Goal: Task Accomplishment & Management: Use online tool/utility

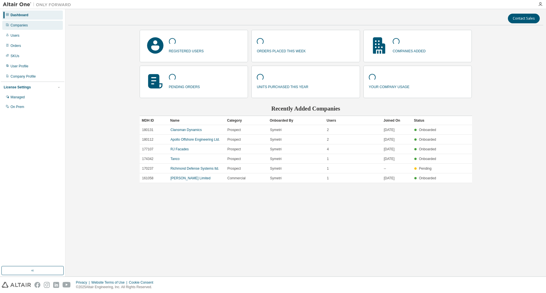
click at [28, 26] on div "Companies" at bounding box center [32, 25] width 61 height 9
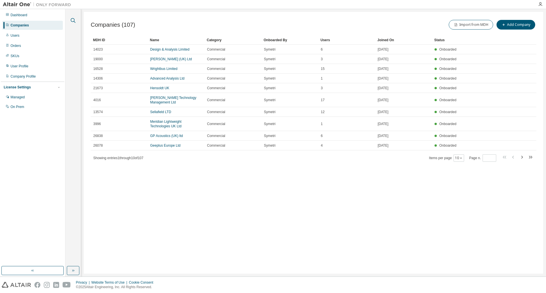
click at [72, 19] on icon "button" at bounding box center [73, 20] width 7 height 7
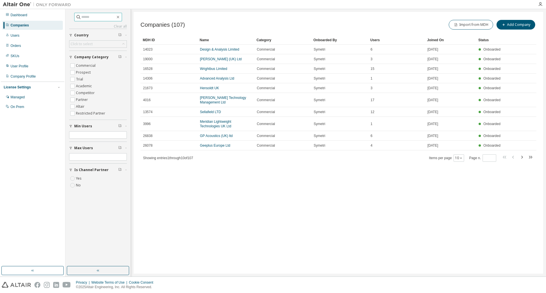
click at [81, 18] on input "text" at bounding box center [98, 17] width 34 height 6
type input "*********"
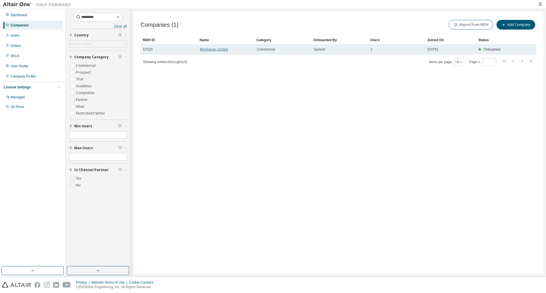
click at [204, 48] on link "Montracon Limited" at bounding box center [214, 50] width 28 height 4
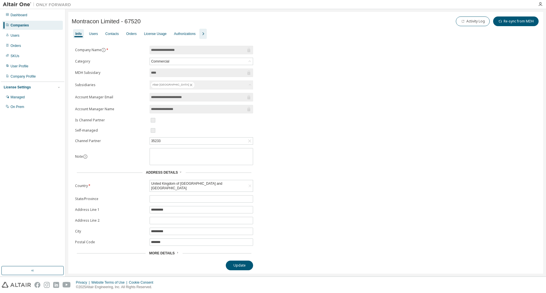
click at [158, 34] on div "License Usage" at bounding box center [155, 34] width 22 height 5
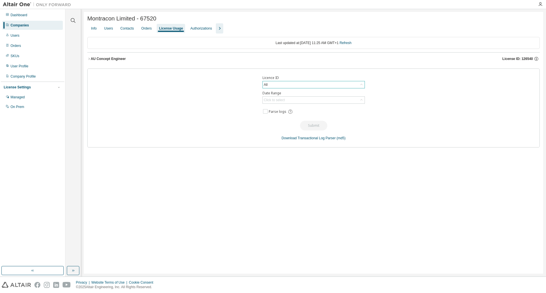
click at [274, 86] on div "All" at bounding box center [314, 84] width 102 height 7
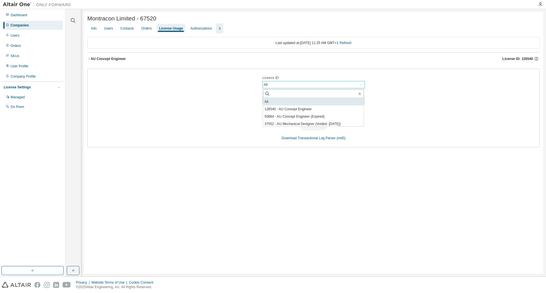
click at [283, 105] on li "All" at bounding box center [313, 101] width 101 height 7
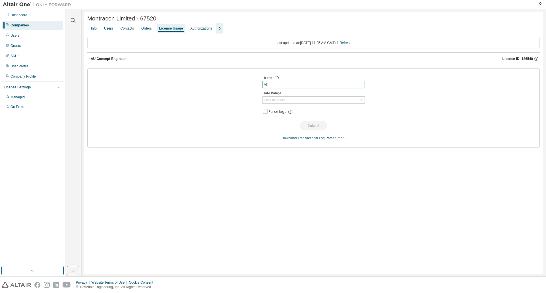
click at [278, 80] on label "Licence ID" at bounding box center [314, 78] width 102 height 5
click at [278, 87] on div "All" at bounding box center [314, 84] width 102 height 7
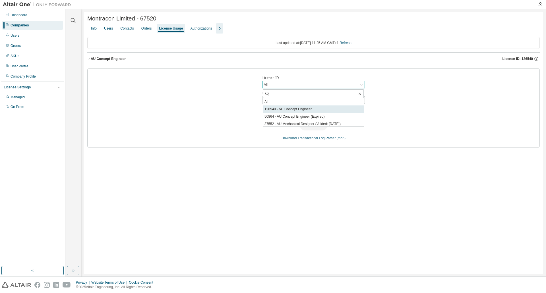
click at [280, 109] on li "126540 - AU Concept Engineer" at bounding box center [313, 109] width 101 height 7
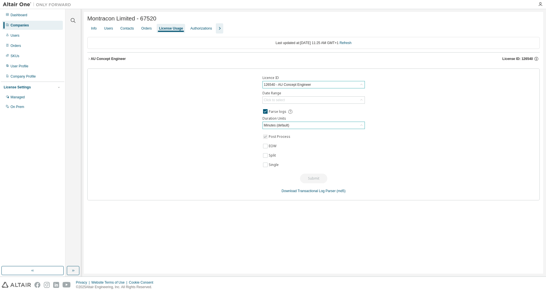
click at [274, 127] on div "Minutes (default)" at bounding box center [276, 125] width 27 height 6
click at [274, 143] on li "Minutes (default)" at bounding box center [313, 142] width 101 height 7
click at [271, 102] on div "Click to select" at bounding box center [274, 100] width 21 height 5
click at [280, 123] on li "Year to date" at bounding box center [313, 124] width 101 height 7
click at [313, 177] on button "Submit" at bounding box center [313, 179] width 27 height 10
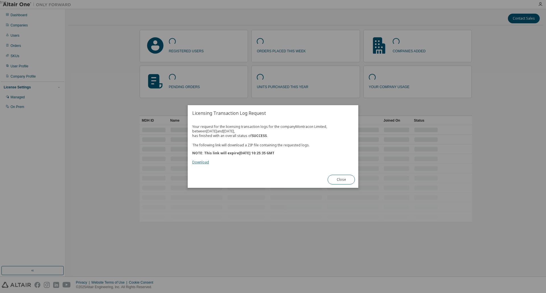
click at [203, 161] on link "Download" at bounding box center [200, 162] width 17 height 5
